Goal: Task Accomplishment & Management: Use online tool/utility

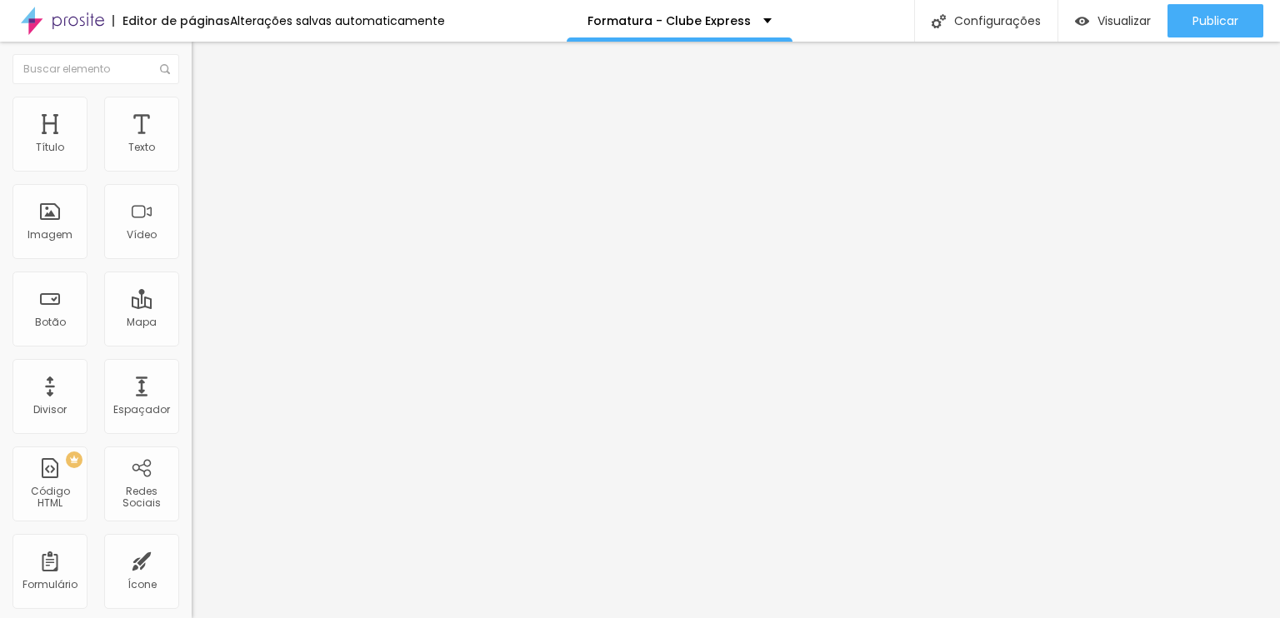
click at [192, 343] on input "https://" at bounding box center [292, 335] width 200 height 17
paste input "[DOMAIN_NAME]/h2zgre"
type input "[URL][DOMAIN_NAME]"
click at [192, 372] on div "Abrir em uma nova aba" at bounding box center [288, 368] width 192 height 8
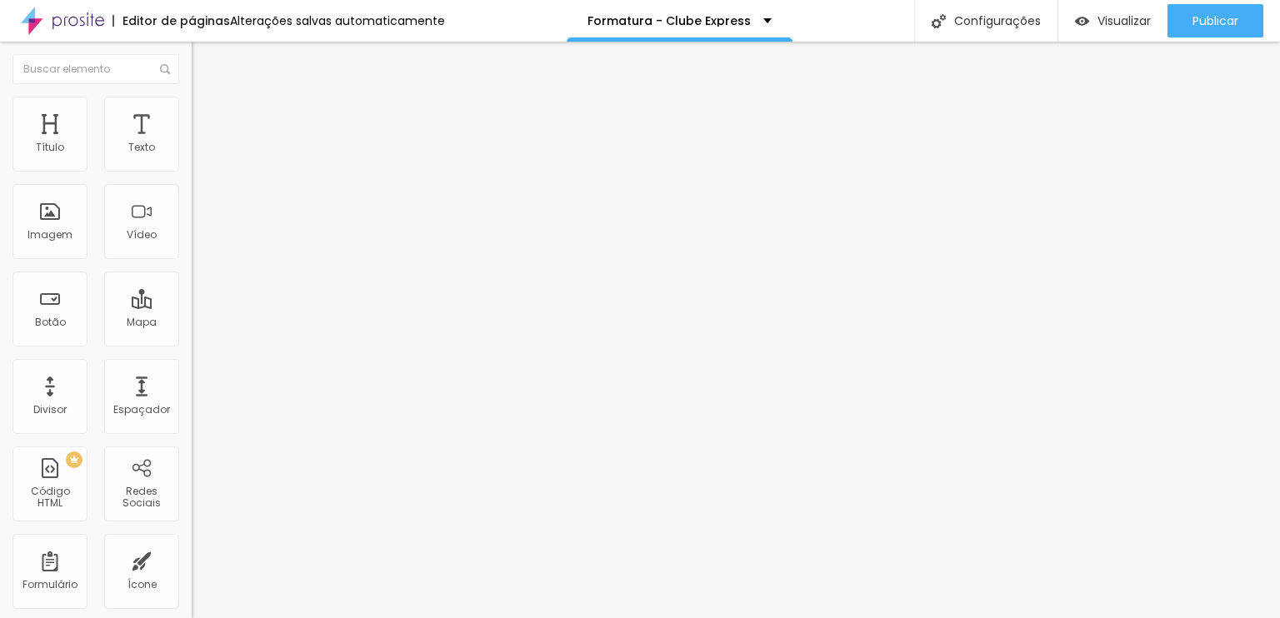
click at [192, 338] on input "https://" at bounding box center [292, 335] width 200 height 17
paste input "[DOMAIN_NAME]/ap4lbr"
type input "[URL][DOMAIN_NAME]"
click at [192, 446] on div "Editar Botão Conteúdo Estilo Avançado Texto Quero! Alinhamento [GEOGRAPHIC_DATA…" at bounding box center [288, 330] width 192 height 577
click at [192, 337] on input "https://" at bounding box center [292, 335] width 200 height 17
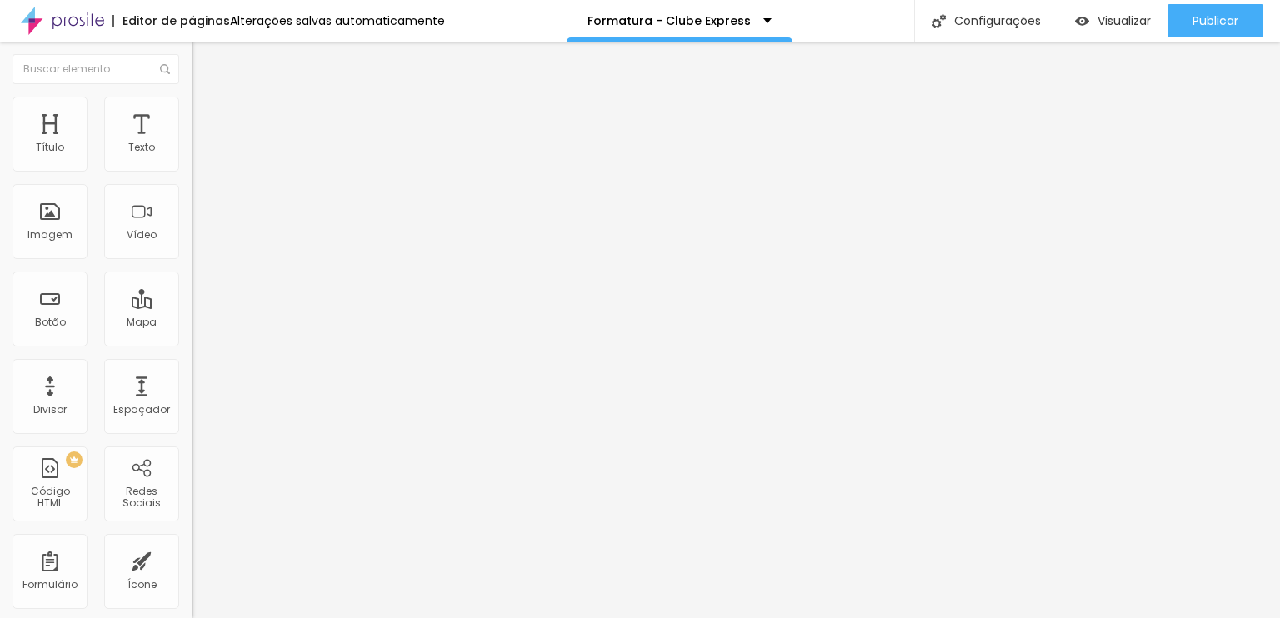
paste input "[DOMAIN_NAME]/63pqxv"
type input "[URL][DOMAIN_NAME]"
click at [192, 448] on div "Editar Botão Conteúdo Estilo Avançado Texto Quero! Alinhamento [GEOGRAPHIC_DATA…" at bounding box center [288, 330] width 192 height 577
click at [192, 343] on input "https://" at bounding box center [292, 335] width 200 height 17
paste input "[DOMAIN_NAME]/den17o"
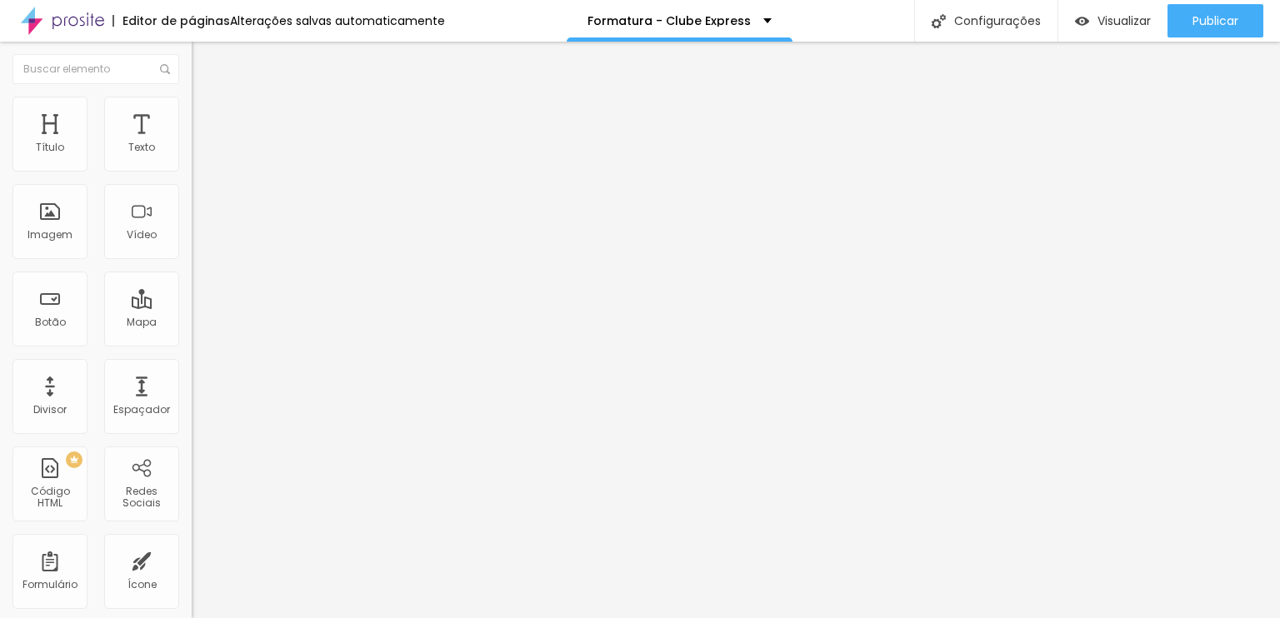
type input "[URL][DOMAIN_NAME]"
click at [192, 372] on div "Texto Quero! Alinhamento [GEOGRAPHIC_DATA] Link URL [URL][DOMAIN_NAME] Abrir em…" at bounding box center [288, 251] width 192 height 242
click at [192, 343] on input "https://" at bounding box center [292, 335] width 200 height 17
paste input "[DOMAIN_NAME]/ksg5hi"
type input "[URL][DOMAIN_NAME]"
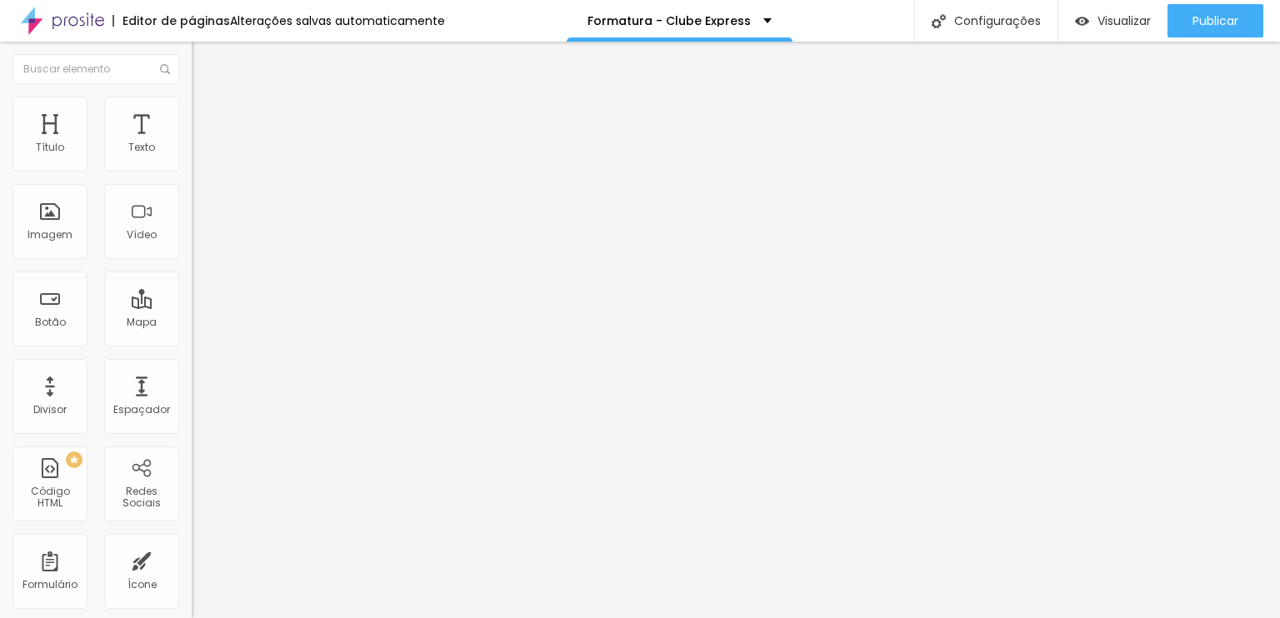
click at [192, 357] on div "URL https://" at bounding box center [288, 337] width 192 height 41
click at [192, 343] on input "https://" at bounding box center [292, 335] width 200 height 17
paste input "[DOMAIN_NAME]/usdlia"
type input "[URL][DOMAIN_NAME]"
click at [192, 451] on div "Editar Botão Conteúdo Estilo Avançado Texto Quero! Alinhamento [GEOGRAPHIC_DATA…" at bounding box center [288, 330] width 192 height 577
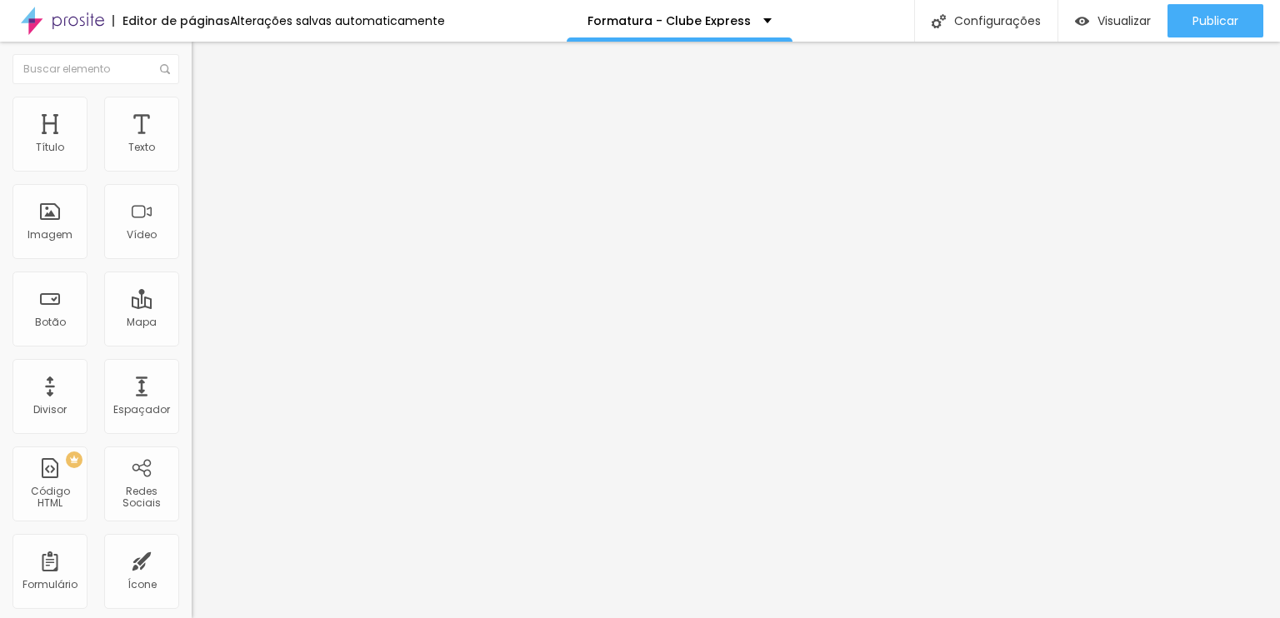
click at [192, 357] on div "URL https://" at bounding box center [288, 337] width 192 height 41
click at [192, 343] on input "https://" at bounding box center [292, 335] width 200 height 17
paste input "wa.link/yg61fa"
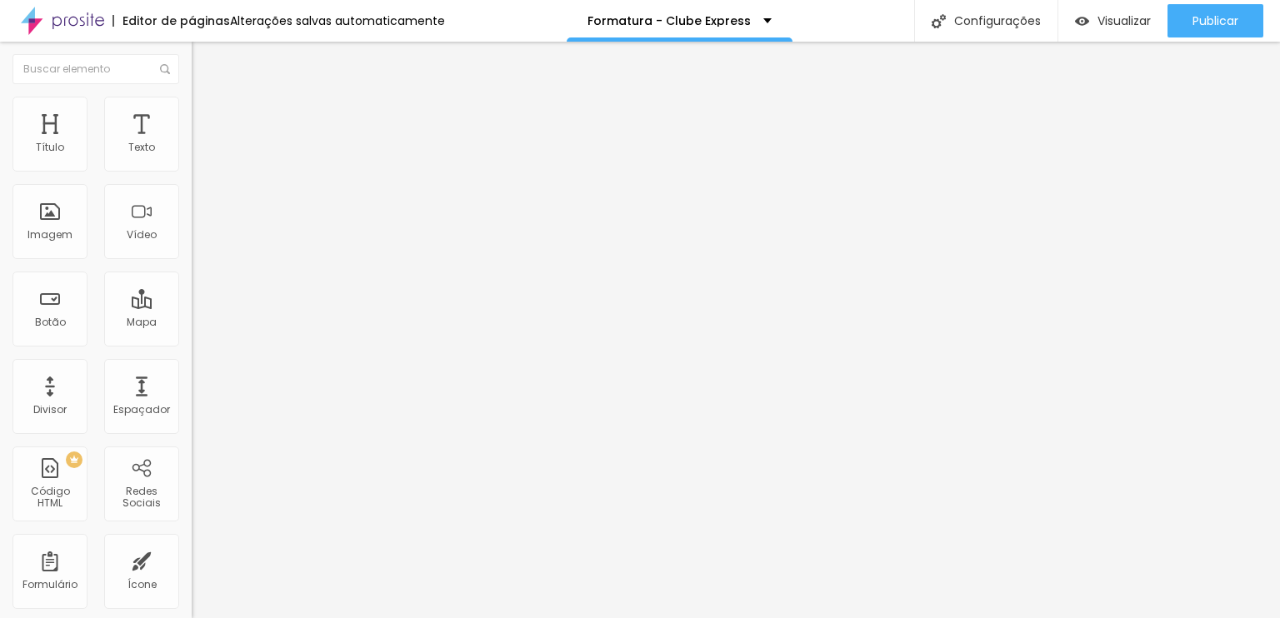
type input "https://wa.link/yg61fa"
click at [192, 473] on div "Editar Botão Conteúdo Estilo Avançado Texto Quero! Alinhamento Tamanho Normal P…" at bounding box center [288, 330] width 192 height 577
click at [192, 343] on input "https://" at bounding box center [292, 335] width 200 height 17
paste input "wa.link/d4lotg"
type input "https://wa.link/d4lotg"
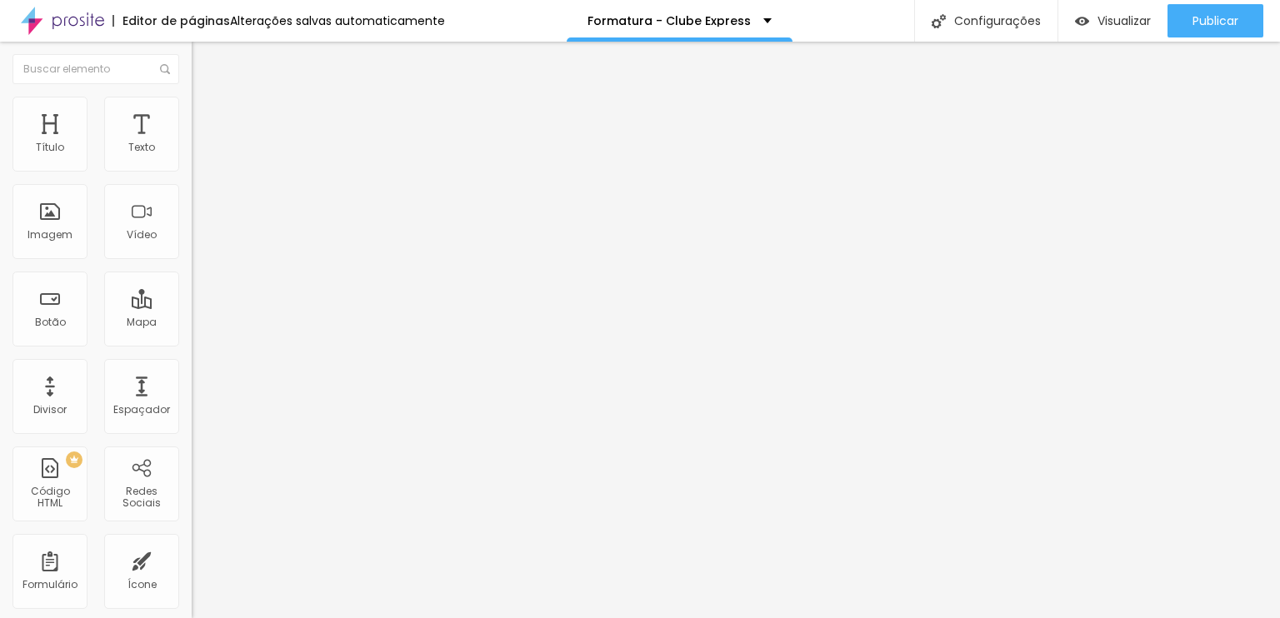
click at [192, 481] on div "Editar Botão Conteúdo Estilo Avançado Texto Quero! Alinhamento Tamanho Normal P…" at bounding box center [288, 330] width 192 height 577
click at [192, 336] on input "https://" at bounding box center [292, 335] width 200 height 17
paste input "wa.link/vt2480"
type input "https://wa.link/vt2480"
click at [192, 450] on div "Editar Botão Conteúdo Estilo Avançado Texto Quero! Alinhamento Tamanho Normal P…" at bounding box center [288, 330] width 192 height 577
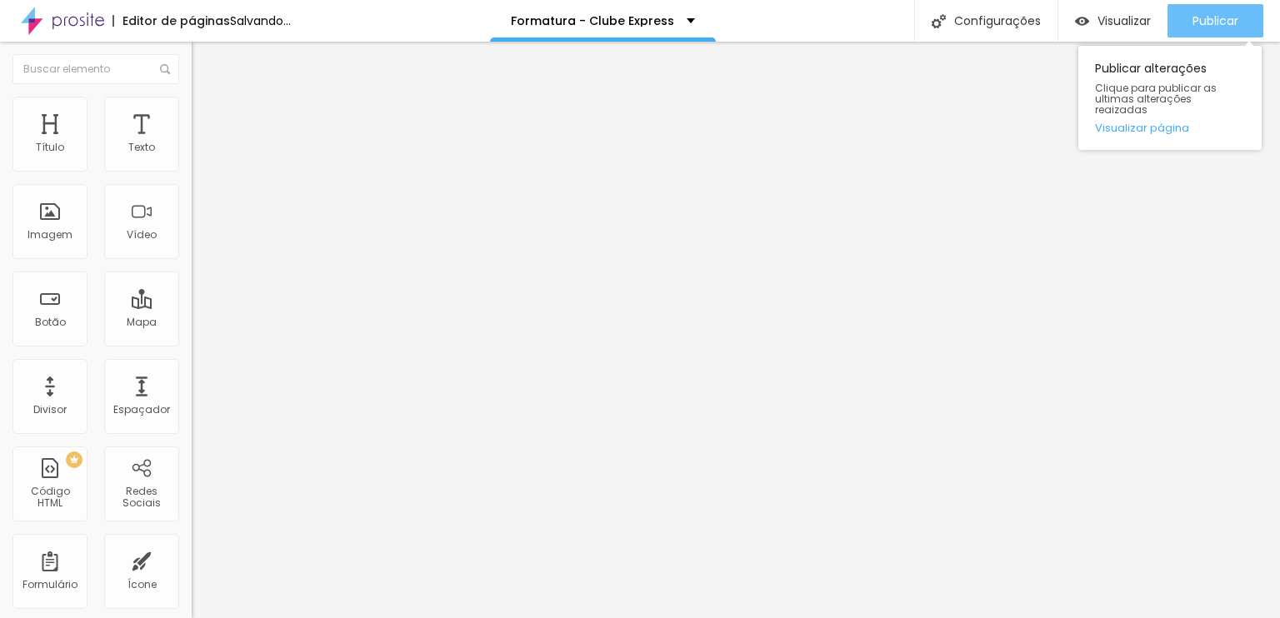
click at [1197, 23] on span "Publicar" at bounding box center [1215, 20] width 46 height 13
